Goal: Check status: Check status

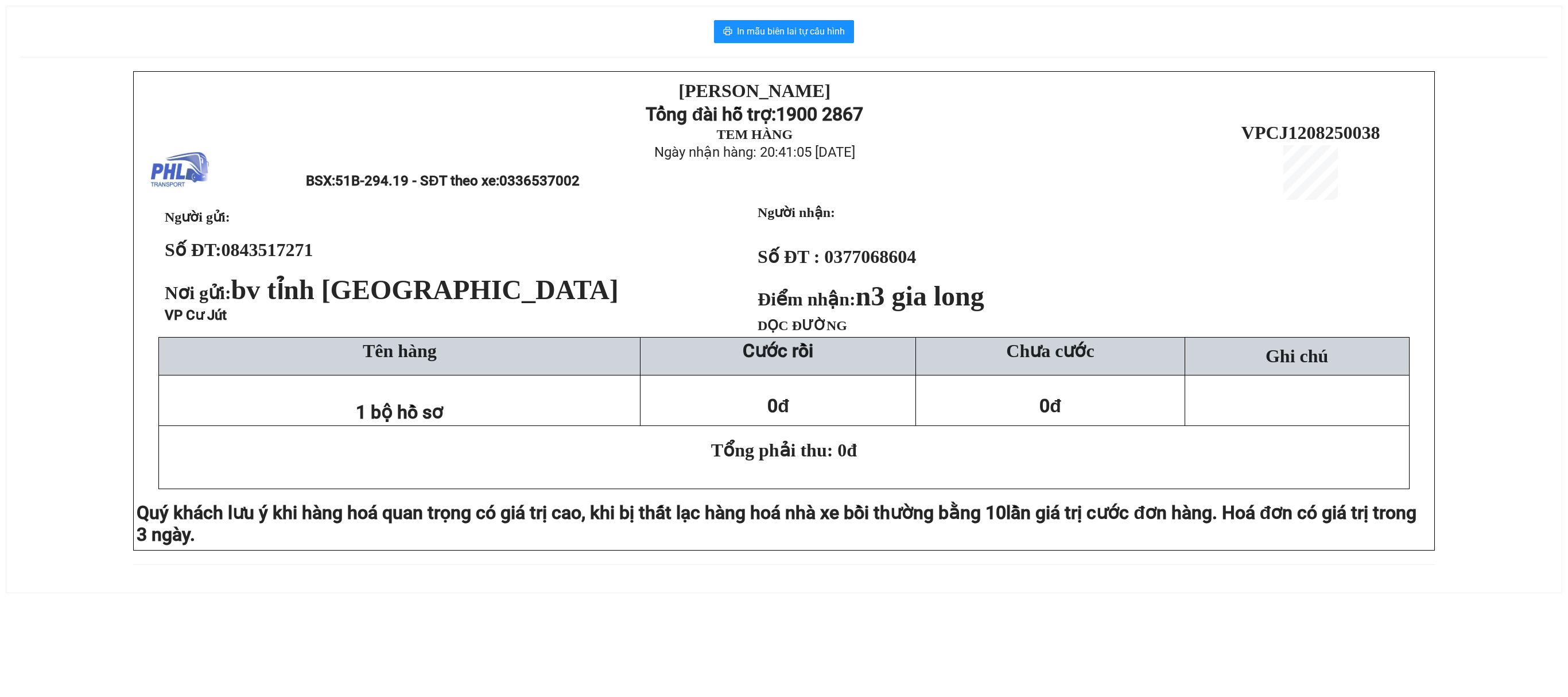
drag, startPoint x: 63, startPoint y: 214, endPoint x: 215, endPoint y: 141, distance: 168.6
click at [63, 214] on div "[PERSON_NAME][DEMOGRAPHIC_DATA] Tổng đài hỗ trợ: 1900 2867 TEM HÀNG Ngày nhận h…" at bounding box center [784, 325] width 1528 height 508
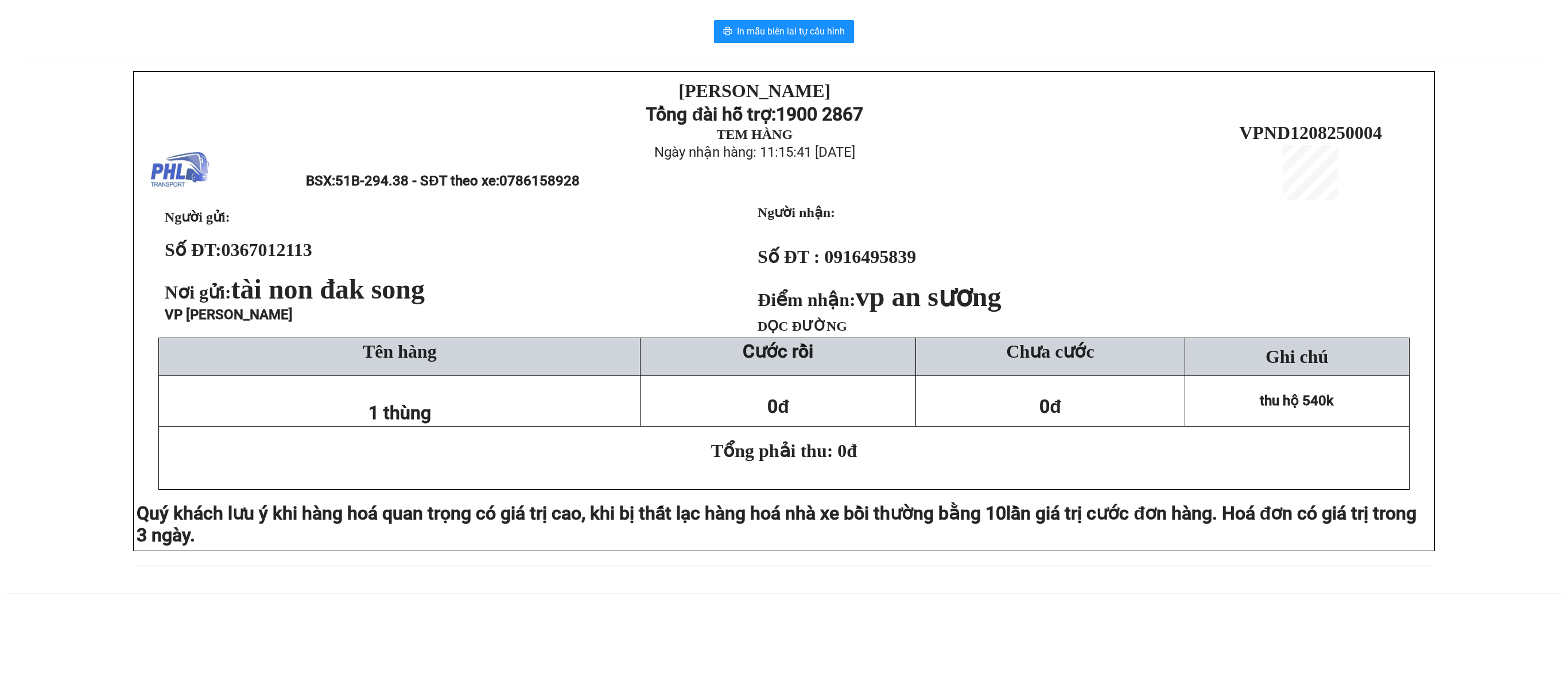
click at [31, 341] on div "[PERSON_NAME][DEMOGRAPHIC_DATA] Tổng đài hỗ trợ: 1900 2867 TEM HÀNG Ngày nhận h…" at bounding box center [784, 325] width 1528 height 508
click at [65, 427] on div "[PERSON_NAME][DEMOGRAPHIC_DATA] Tổng đài hỗ trợ: 1900 2867 TEM HÀNG Ngày nhận h…" at bounding box center [784, 325] width 1528 height 508
